Goal: Obtain resource: Download file/media

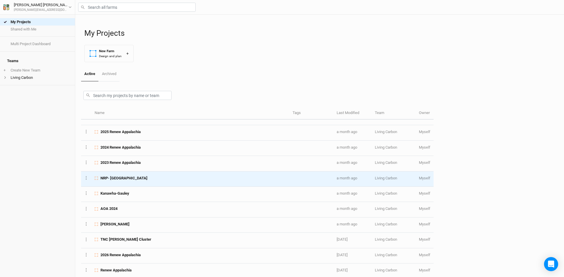
scroll to position [88, 0]
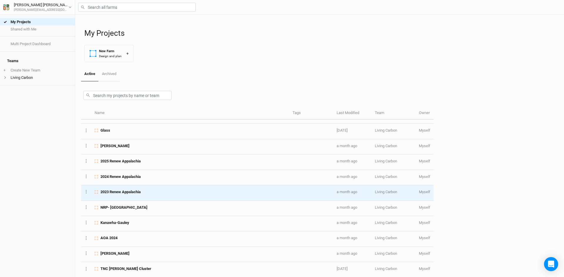
click at [132, 193] on span "2023 Renew Appalachia" at bounding box center [120, 192] width 40 height 5
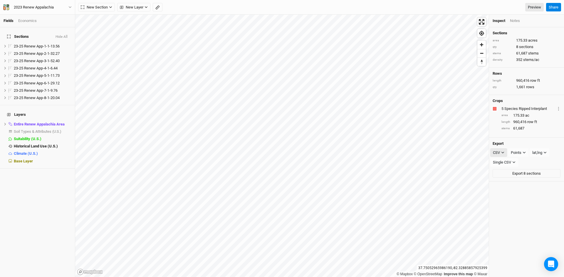
click at [499, 151] on div "CSV" at bounding box center [496, 153] width 7 height 6
click at [505, 171] on span "JSON" at bounding box center [503, 174] width 12 height 7
click at [522, 161] on button "Export 8 sections" at bounding box center [526, 162] width 68 height 9
click at [502, 153] on div "JSON" at bounding box center [498, 153] width 10 height 6
click at [506, 171] on span "JSON" at bounding box center [503, 174] width 12 height 7
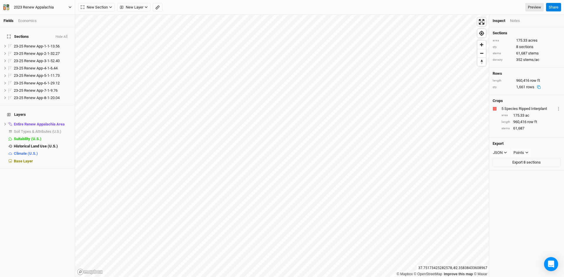
click at [69, 6] on icon "button" at bounding box center [69, 7] width 3 height 3
click at [41, 17] on button "Back" at bounding box center [48, 17] width 46 height 8
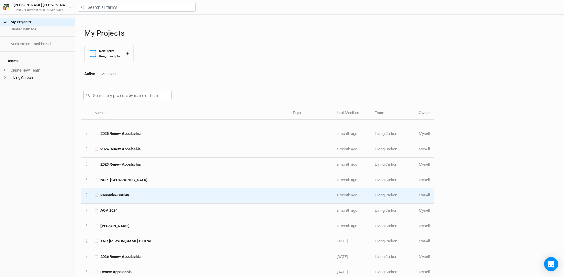
scroll to position [117, 0]
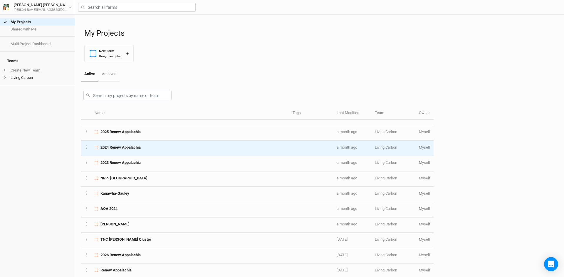
click at [143, 148] on div "2024 Renew Appalachia" at bounding box center [190, 147] width 191 height 5
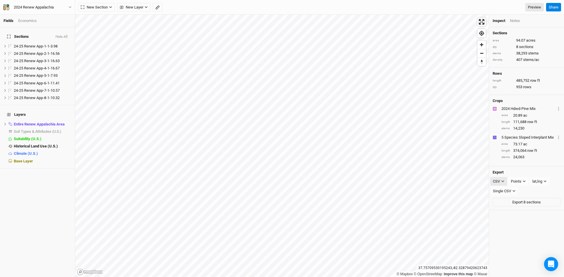
click at [496, 181] on div "CSV" at bounding box center [496, 182] width 7 height 6
click at [502, 201] on span "JSON" at bounding box center [503, 202] width 12 height 7
click at [527, 183] on icon "button" at bounding box center [526, 181] width 3 height 3
click at [530, 212] on span "Boundary" at bounding box center [528, 211] width 20 height 7
click at [515, 188] on button "Export 8 sections" at bounding box center [526, 191] width 68 height 9
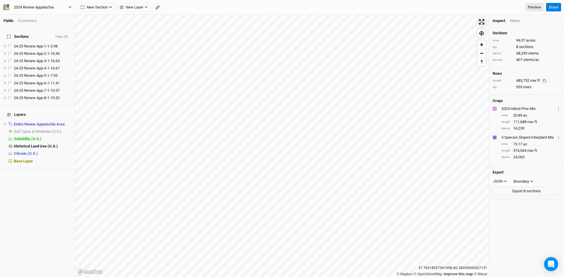
click at [69, 7] on icon "button" at bounding box center [69, 7] width 3 height 3
click at [46, 16] on button "Back" at bounding box center [48, 17] width 46 height 8
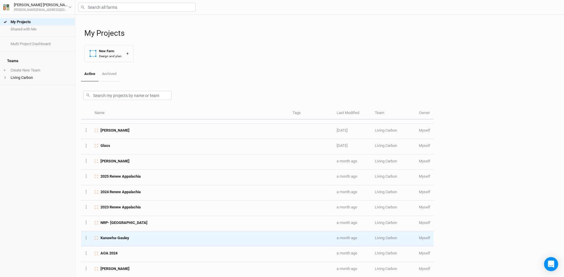
scroll to position [88, 0]
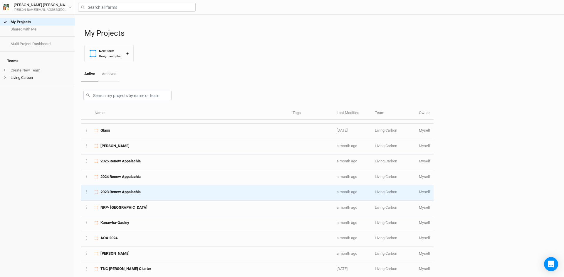
click at [136, 195] on span "2023 Renew Appalachia" at bounding box center [120, 192] width 40 height 5
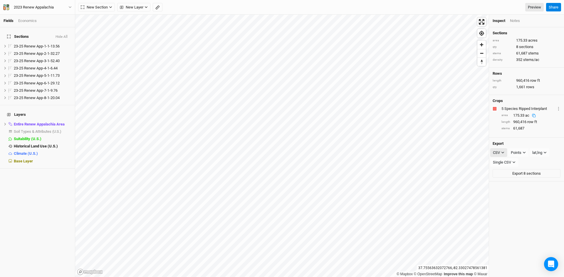
click at [498, 153] on div "CSV" at bounding box center [496, 153] width 7 height 6
click at [503, 174] on span "JSON" at bounding box center [503, 174] width 12 height 7
click at [524, 150] on div "Points" at bounding box center [518, 153] width 11 height 6
click at [523, 183] on span "Boundary" at bounding box center [528, 183] width 20 height 7
click at [518, 160] on button "Export 8 sections" at bounding box center [526, 162] width 68 height 9
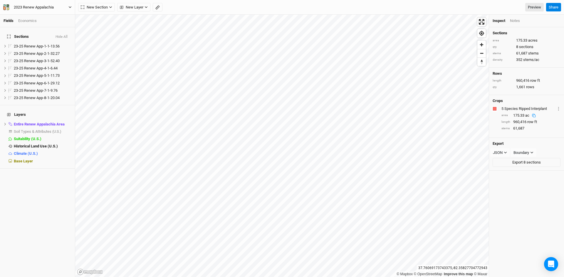
click at [70, 6] on icon "button" at bounding box center [69, 7] width 3 height 3
click at [49, 17] on button "Back" at bounding box center [48, 17] width 46 height 8
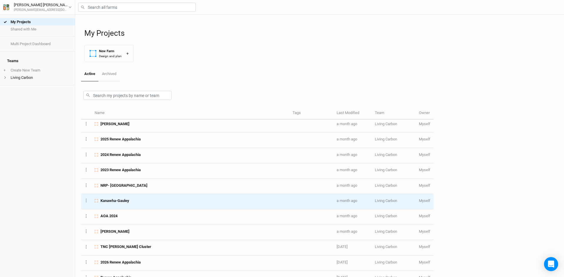
scroll to position [81, 0]
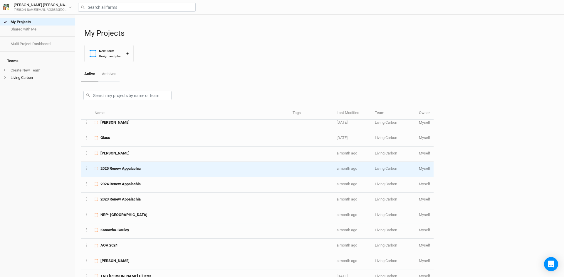
click at [147, 169] on div "2025 Renew Appalachia" at bounding box center [190, 168] width 191 height 5
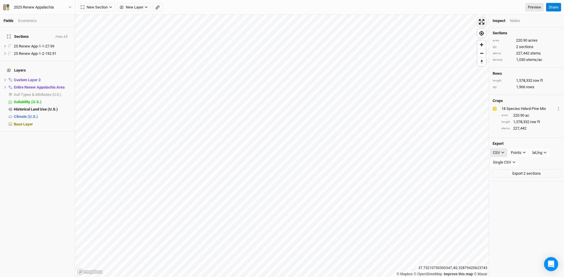
click at [499, 153] on div "CSV" at bounding box center [496, 153] width 7 height 6
click at [505, 173] on span "JSON" at bounding box center [503, 174] width 12 height 7
click at [523, 152] on div "Points" at bounding box center [518, 153] width 11 height 6
click at [524, 184] on span "Boundary" at bounding box center [528, 183] width 20 height 7
click at [511, 162] on button "Export 2 sections" at bounding box center [526, 162] width 68 height 9
